Goal: Transaction & Acquisition: Download file/media

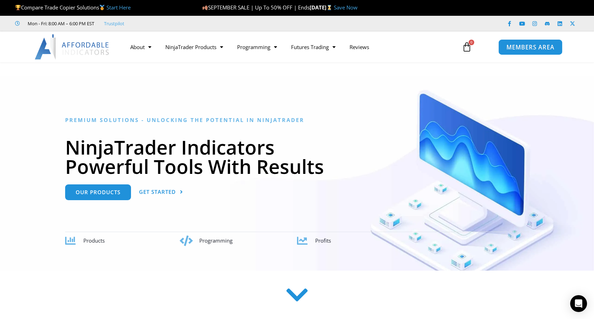
click at [533, 47] on span "MEMBERS AREA" at bounding box center [530, 47] width 48 height 6
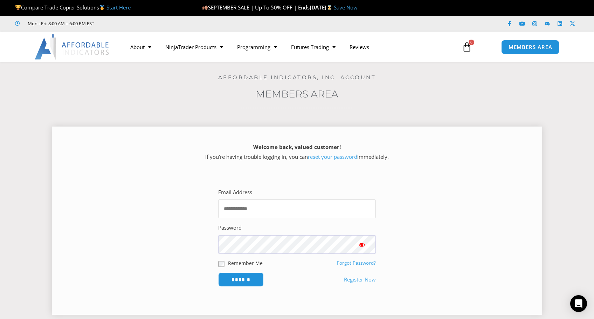
click at [274, 205] on input "Email Address" at bounding box center [297, 208] width 158 height 19
type input "**********"
click at [234, 282] on input "******" at bounding box center [241, 279] width 48 height 15
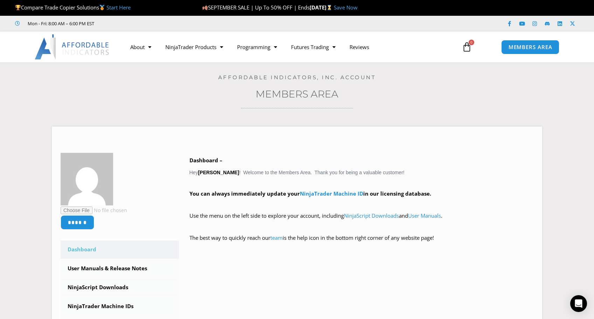
scroll to position [164, 0]
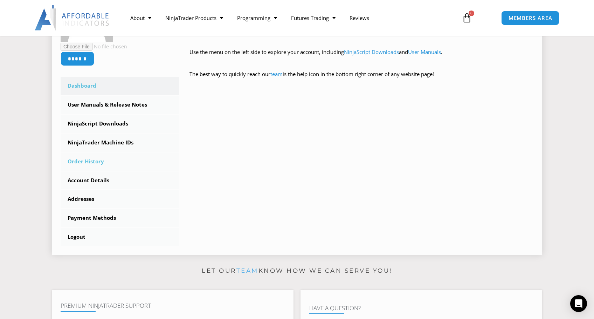
click at [79, 161] on link "Order History" at bounding box center [120, 161] width 118 height 18
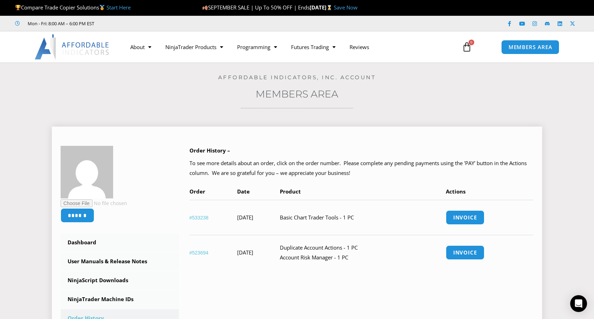
scroll to position [164, 0]
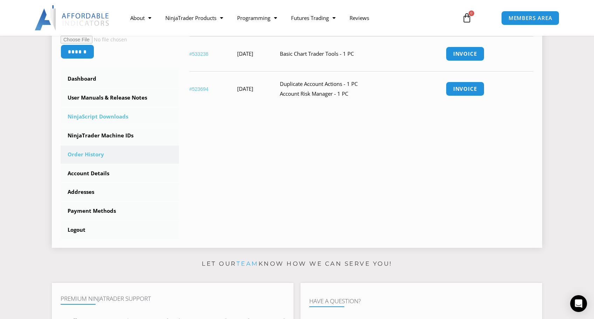
click at [95, 116] on link "NinjaScript Downloads" at bounding box center [120, 116] width 118 height 18
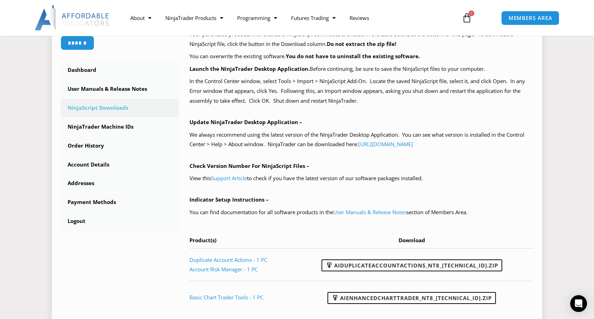
scroll to position [327, 0]
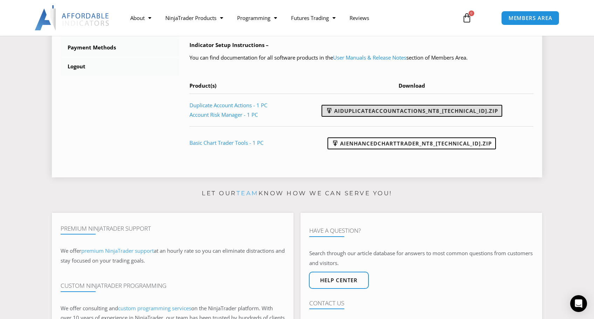
click at [415, 111] on link "AIDuplicateAccountActions_NT8_[TECHNICAL_ID].zip" at bounding box center [411, 111] width 181 height 12
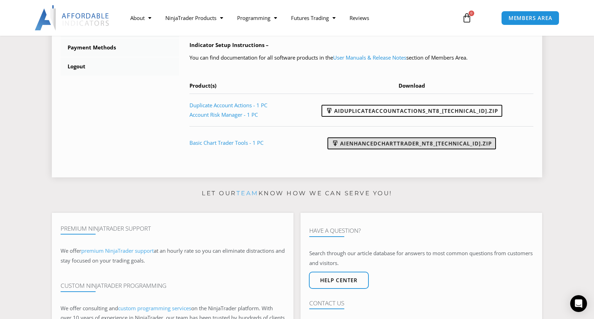
click at [423, 144] on link "AIEnhancedChartTrader_NT8_25.1.31.1.zip" at bounding box center [411, 143] width 168 height 12
